Goal: Task Accomplishment & Management: Manage account settings

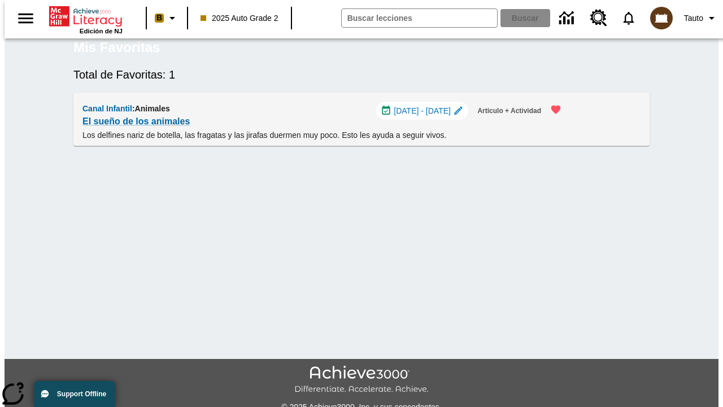
click at [430, 117] on span "[DATE] - [DATE]" at bounding box center [422, 111] width 57 height 12
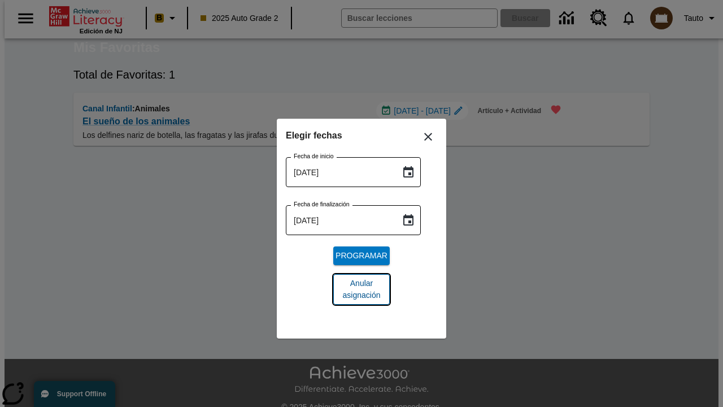
click at [361, 289] on span "Anular asignación" at bounding box center [361, 289] width 38 height 24
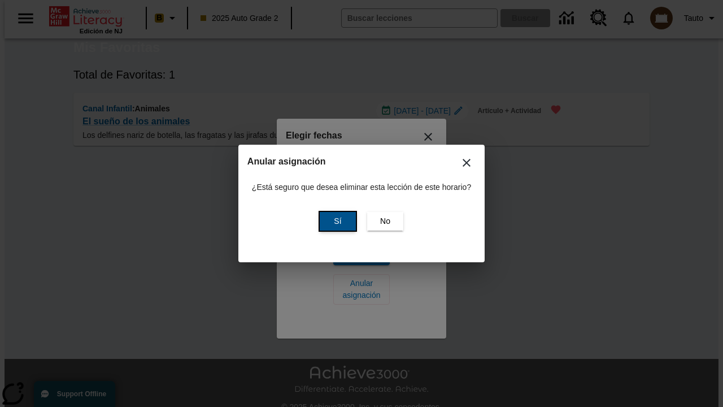
click at [336, 221] on span "Sí" at bounding box center [337, 221] width 7 height 12
